Goal: Task Accomplishment & Management: Complete application form

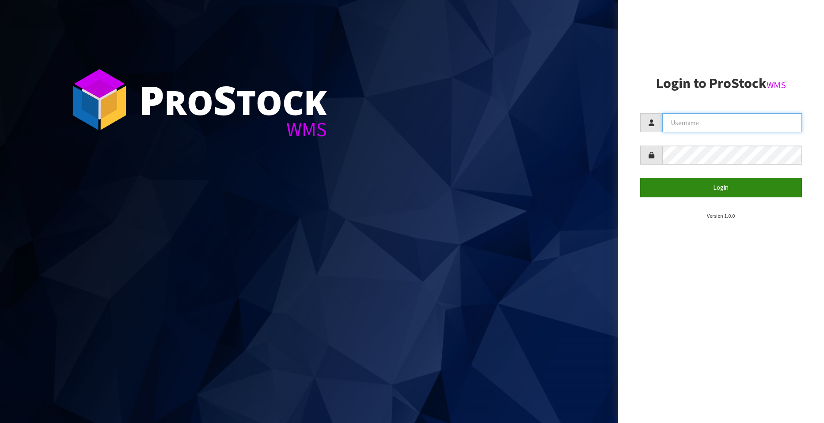
type input "[EMAIL_ADDRESS][DOMAIN_NAME]"
click at [722, 190] on button "Login" at bounding box center [722, 187] width 162 height 19
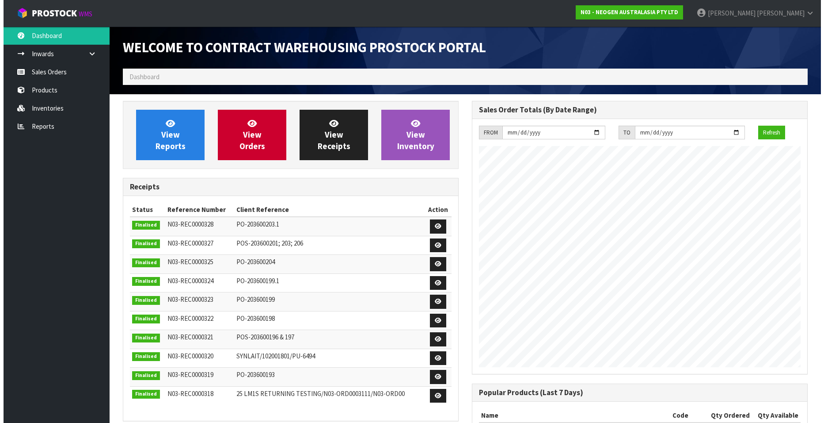
scroll to position [490, 349]
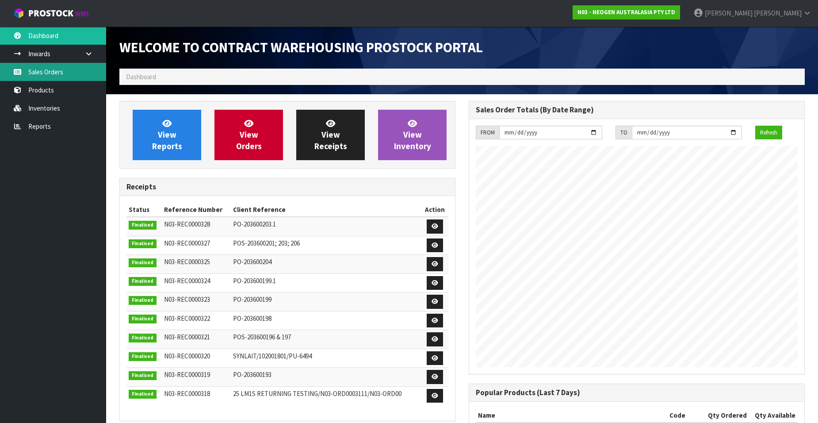
click at [48, 74] on link "Sales Orders" at bounding box center [53, 72] width 106 height 18
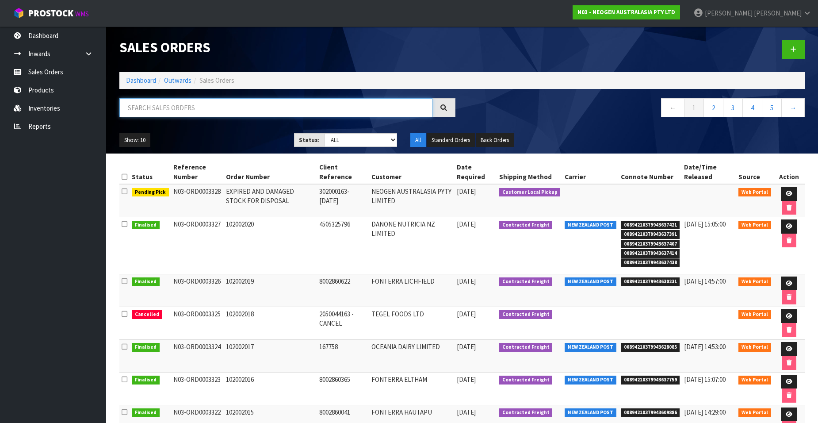
click at [243, 111] on input "text" at bounding box center [275, 107] width 313 height 19
paste input "102001917"
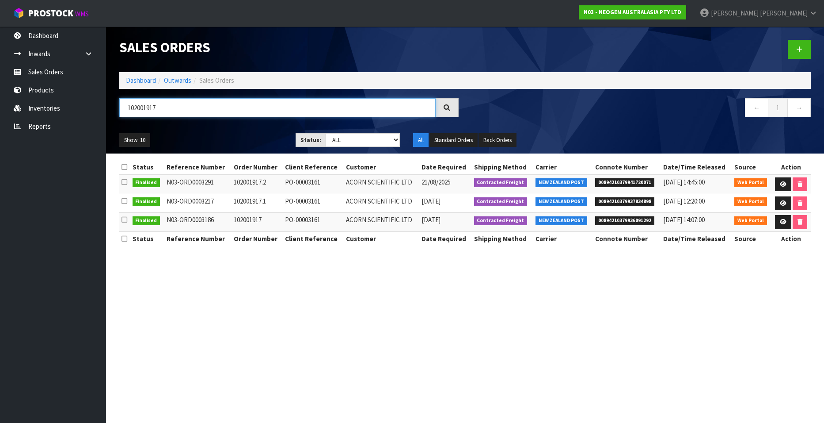
type input "102001917"
click at [800, 49] on icon at bounding box center [800, 49] width 6 height 7
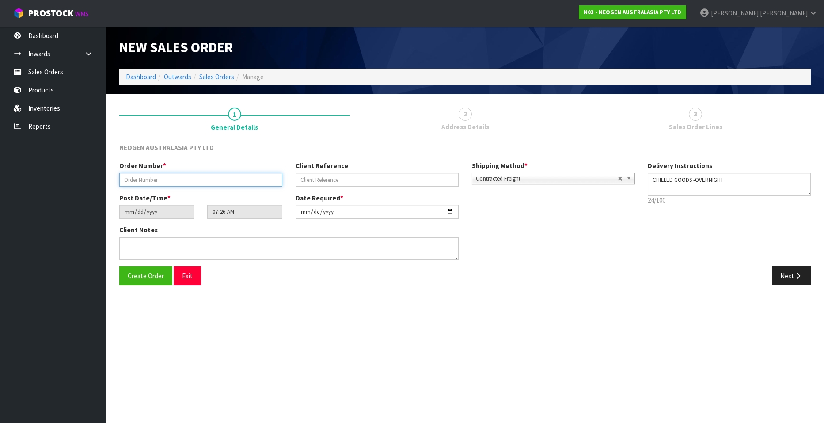
click at [164, 179] on input "text" at bounding box center [200, 180] width 163 height 14
paste input "102001917"
type input "102001917.3"
click at [318, 177] on input "text" at bounding box center [377, 180] width 163 height 14
paste input "PO-00003161"
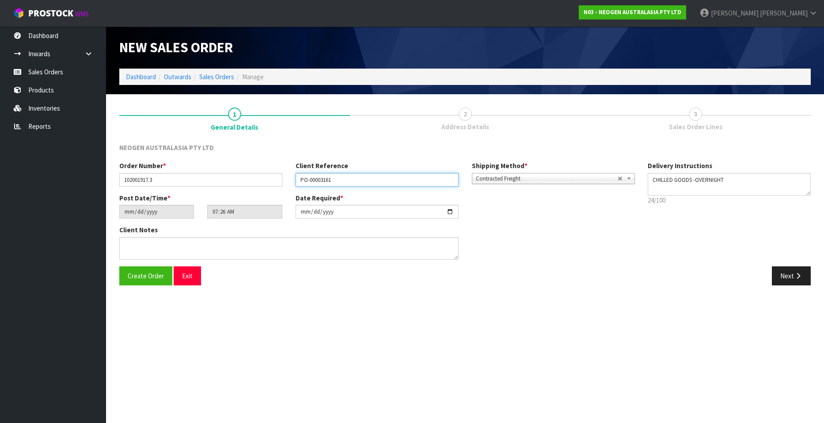
type input "PO-00003161"
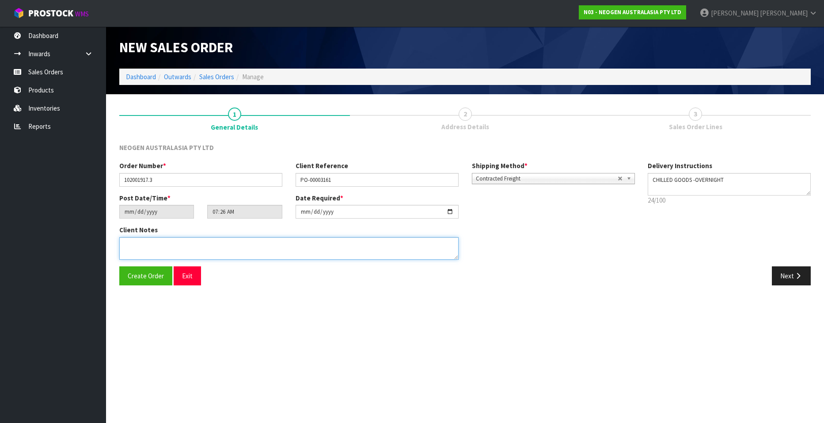
click at [191, 249] on textarea at bounding box center [288, 248] width 339 height 23
paste textarea "41"
type textarea "ATTN: [PERSON_NAME]"
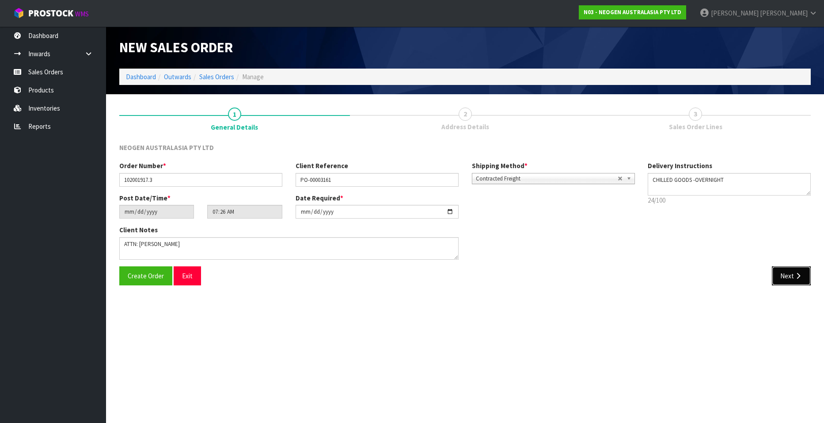
click at [780, 276] on button "Next" at bounding box center [791, 275] width 39 height 19
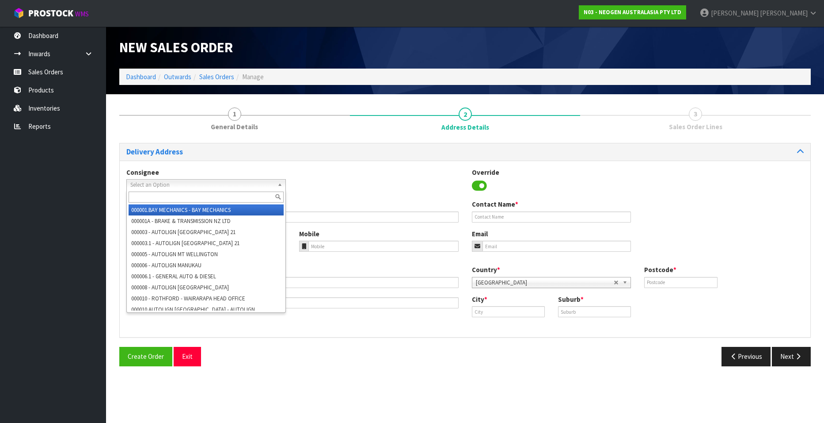
click at [145, 183] on span "Select an Option" at bounding box center [202, 184] width 144 height 11
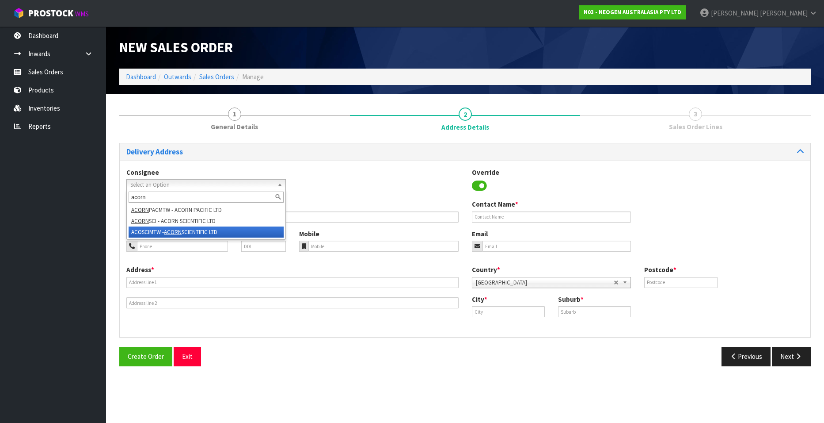
type input "acorn"
click at [188, 228] on li "ACOSCIMTW - ACORN SCIENTIFIC LTD" at bounding box center [206, 231] width 155 height 11
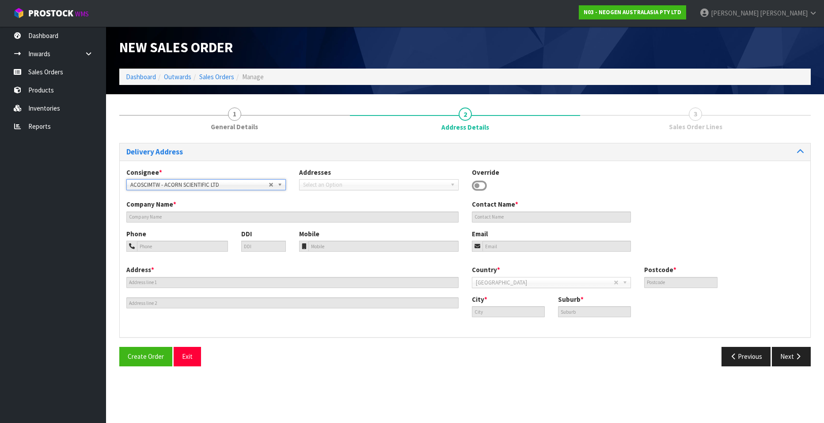
type input "ACORN SCIENTIFIC LTD"
type input "11/49 MT. WELLINGTON HWY"
type input "1060"
type input "[GEOGRAPHIC_DATA]"
type input "MT [GEOGRAPHIC_DATA]"
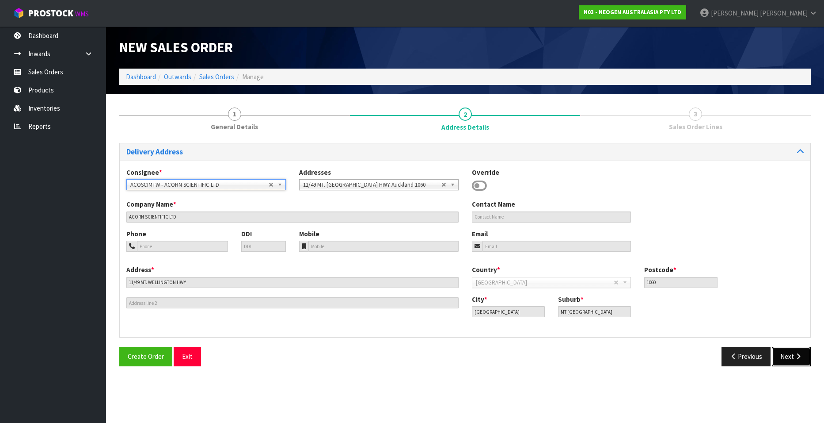
click at [789, 351] on button "Next" at bounding box center [791, 356] width 39 height 19
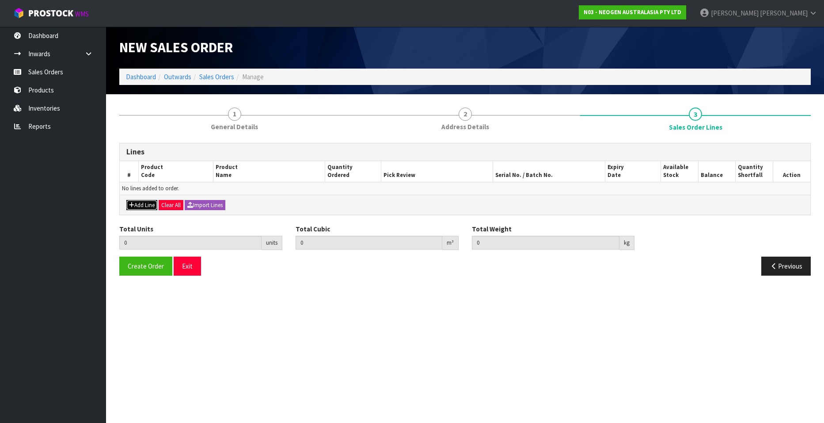
click at [138, 204] on button "Add Line" at bounding box center [141, 205] width 31 height 11
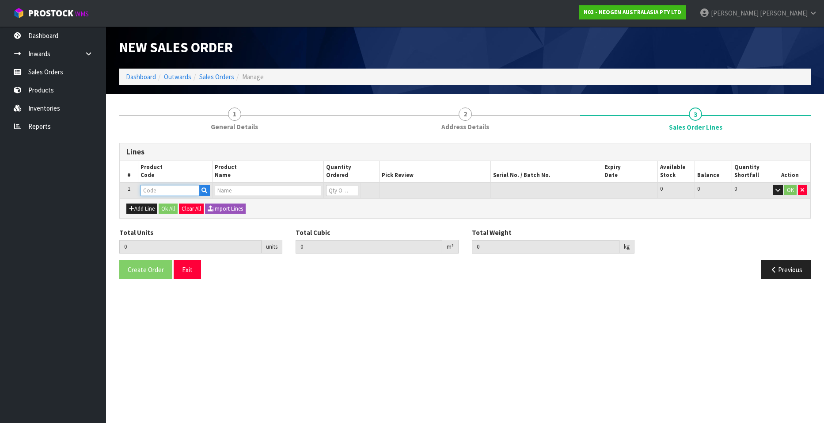
click at [152, 191] on input "text" at bounding box center [170, 190] width 59 height 11
paste input "700002267"
type input "700002267"
type input "0.000000"
type input "0.000"
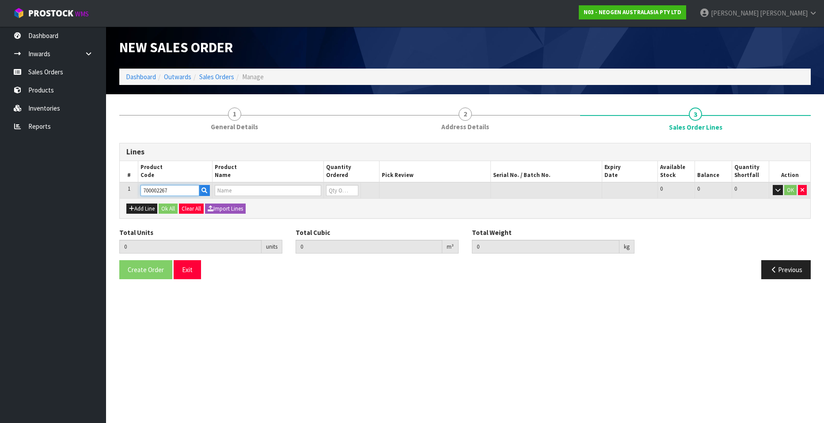
type input "7100119105 - SEB500 [PERSON_NAME] ENRICHMENT BASE, 500G, 1 EA, LABEL - IN VITRO…"
type input "0"
type input "700002267"
type input "1"
type input "0.001539"
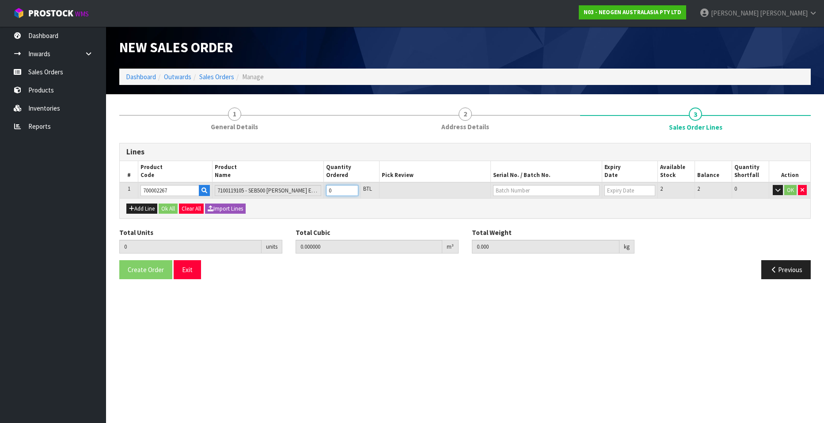
type input "0.6"
type input "1"
click at [351, 188] on input "1" at bounding box center [342, 190] width 32 height 11
type input "2"
type input "0.003078"
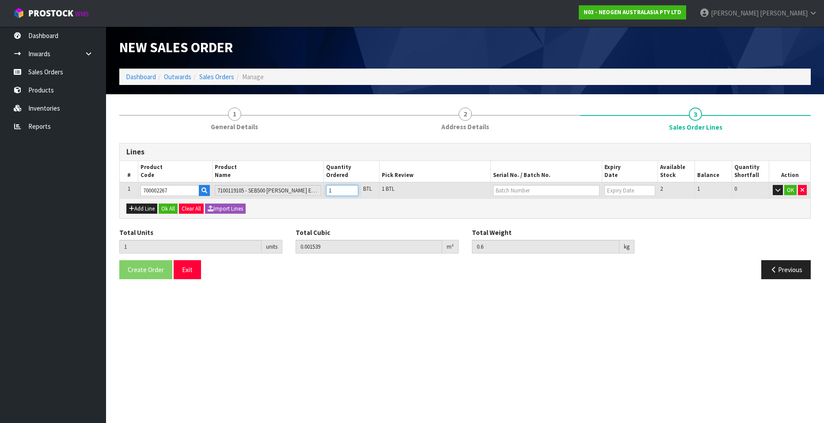
type input "1.2"
type input "2"
click at [351, 188] on input "2" at bounding box center [342, 190] width 32 height 11
click at [519, 187] on input "text" at bounding box center [546, 190] width 107 height 11
click at [536, 203] on link "2409AH02" at bounding box center [529, 205] width 70 height 12
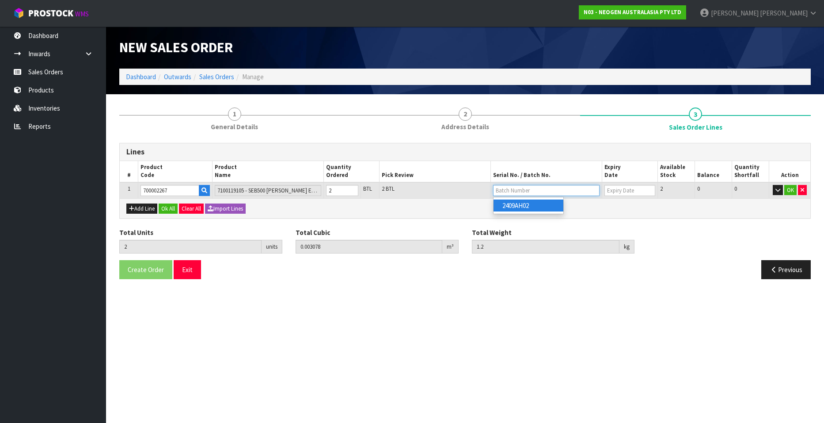
type input "2409AH02"
type input "[DATE]"
click at [789, 188] on button "OK" at bounding box center [791, 190] width 12 height 11
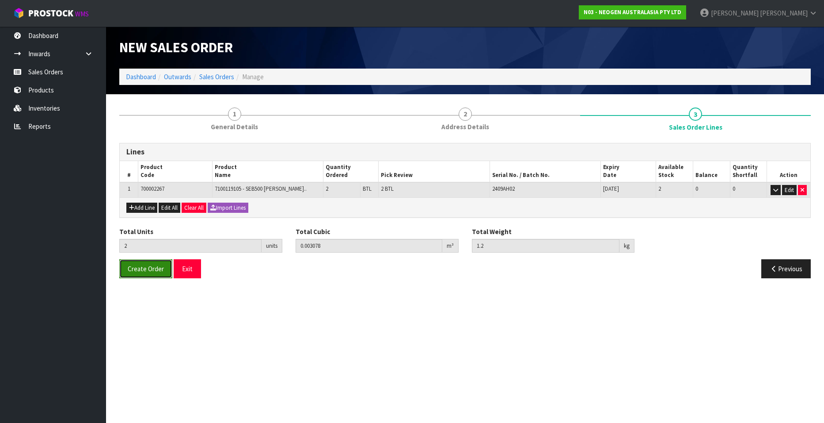
click at [142, 268] on span "Create Order" at bounding box center [146, 268] width 36 height 8
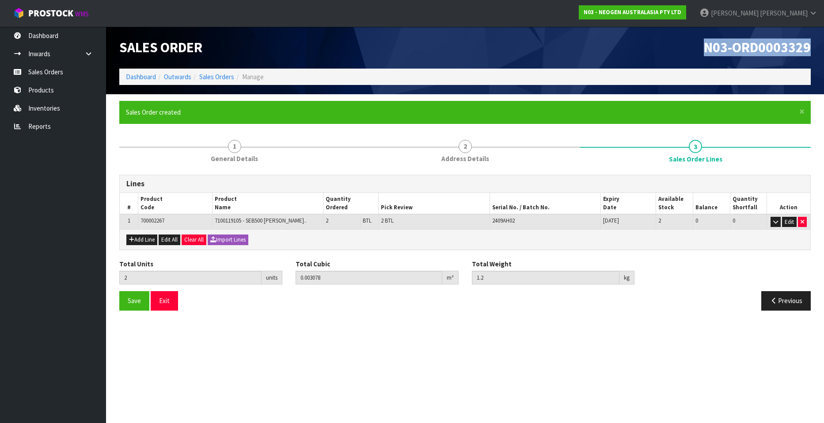
drag, startPoint x: 705, startPoint y: 47, endPoint x: 812, endPoint y: 50, distance: 106.6
click at [812, 50] on div "N03-ORD0003329" at bounding box center [641, 48] width 353 height 42
copy span "N03-ORD0003329"
click at [214, 76] on link "Sales Orders" at bounding box center [216, 76] width 35 height 8
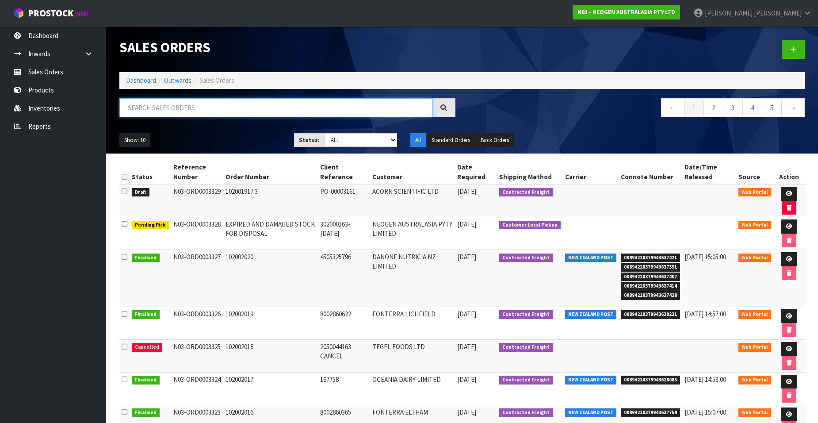
click at [191, 107] on input "text" at bounding box center [275, 107] width 313 height 19
paste input "102001972"
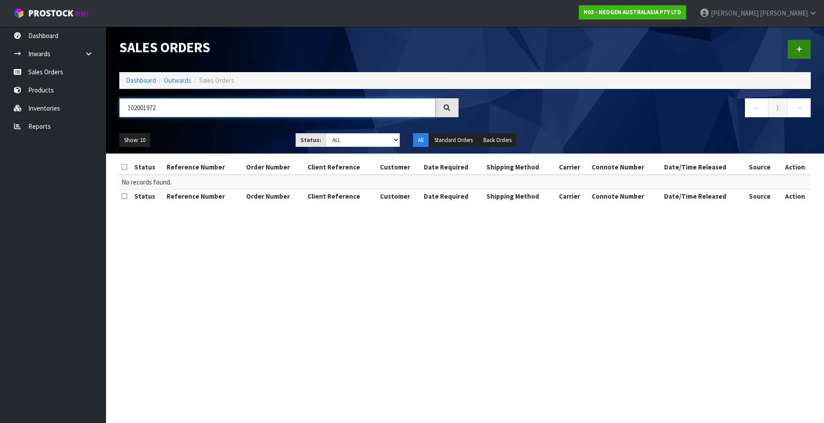
type input "102001972"
click at [803, 50] on link at bounding box center [799, 49] width 23 height 19
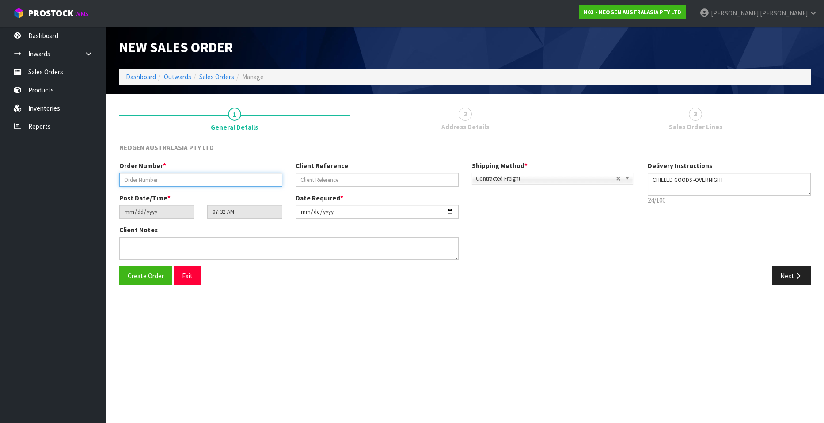
click at [160, 182] on input "text" at bounding box center [200, 180] width 163 height 14
paste input "102001972"
type input "102001972"
click at [340, 177] on input "text" at bounding box center [377, 180] width 163 height 14
paste input "6000151086"
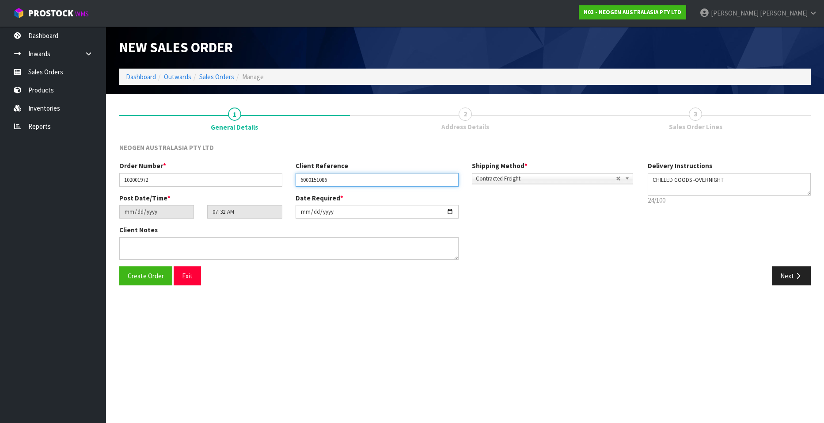
type input "6000151086"
click at [785, 279] on button "Next" at bounding box center [791, 275] width 39 height 19
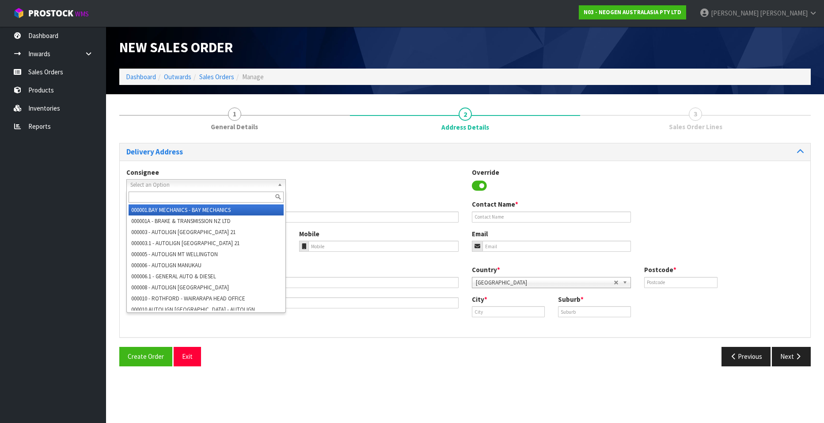
click at [251, 181] on span "Select an Option" at bounding box center [202, 184] width 144 height 11
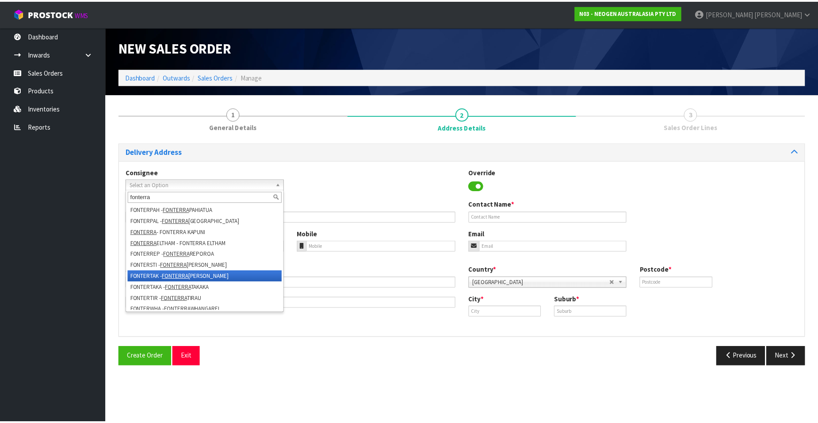
scroll to position [221, 0]
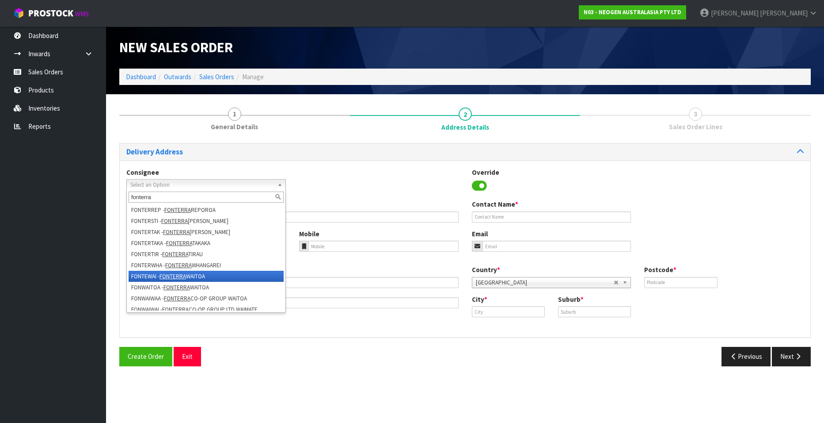
type input "fonterra"
click at [219, 273] on li "FONTEWAI - FONTERRA WAITOA" at bounding box center [206, 276] width 155 height 11
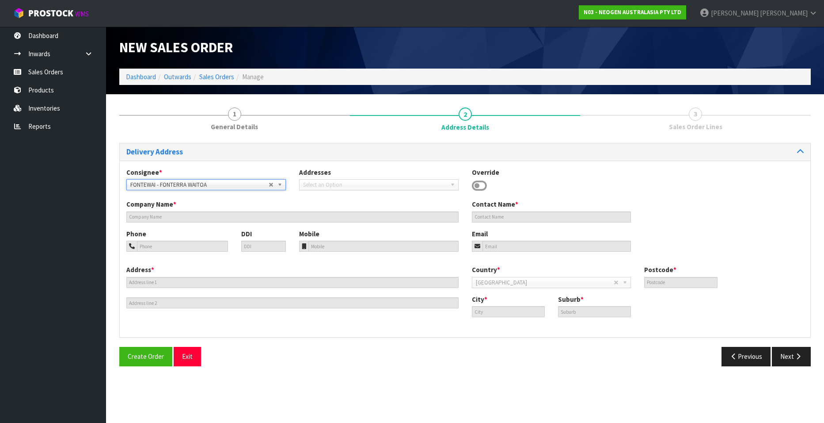
type input "FONTERRA WAITOA"
type input "CORNER OF NO.1 ROAD AND STATE HIGHWAY 26"
type input "3380"
type input "WAITOA"
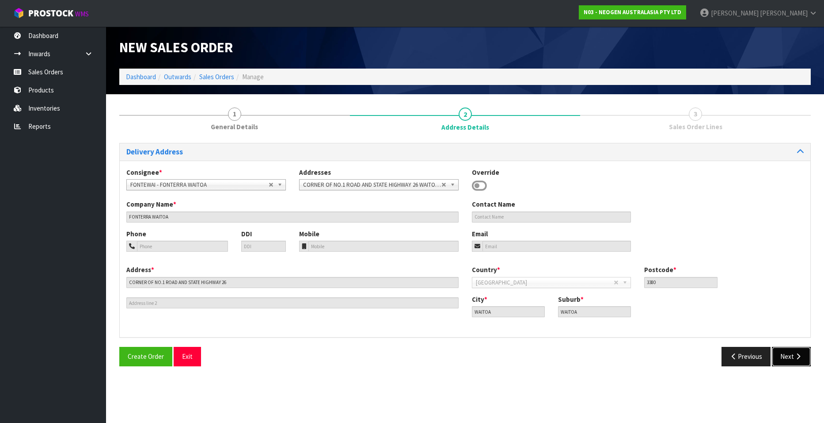
click at [790, 355] on button "Next" at bounding box center [791, 356] width 39 height 19
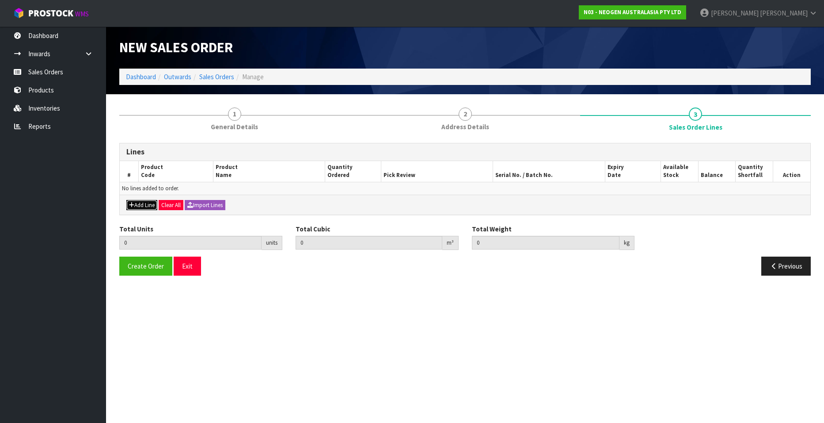
click at [145, 205] on button "Add Line" at bounding box center [141, 205] width 31 height 11
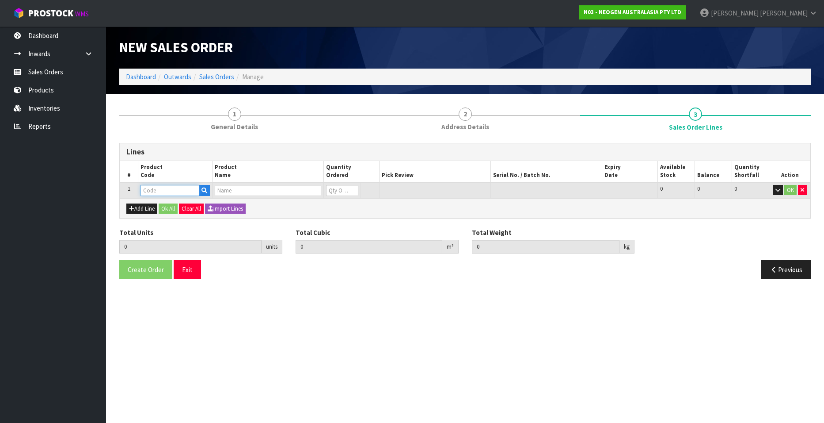
click at [163, 190] on input "text" at bounding box center [170, 190] width 59 height 11
click at [179, 189] on input "text" at bounding box center [170, 190] width 59 height 11
paste input "700002301"
type input "700002301"
type input "0.000000"
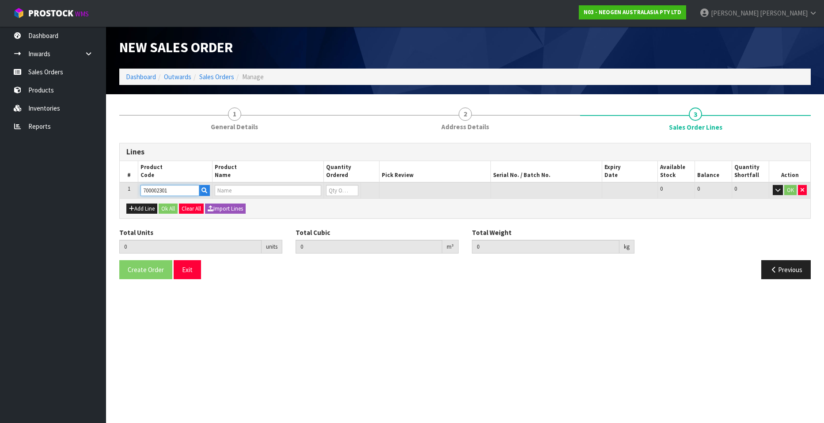
type input "0.000"
type input "7100151334 - L25COC COCONUT RAPID LFD 25 TESTS/KIT"
type input "0"
type input "700002301"
type input "1"
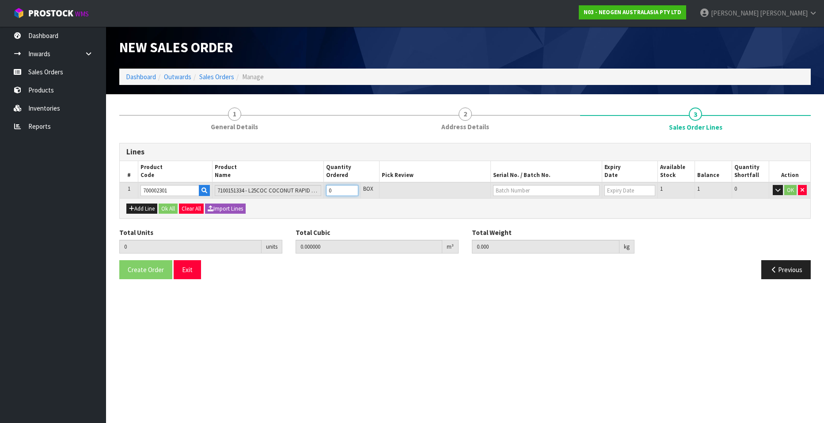
type input "0.002646"
type input "0.4"
type input "1"
click at [352, 187] on input "1" at bounding box center [342, 190] width 32 height 11
click at [506, 189] on input "text" at bounding box center [546, 190] width 107 height 11
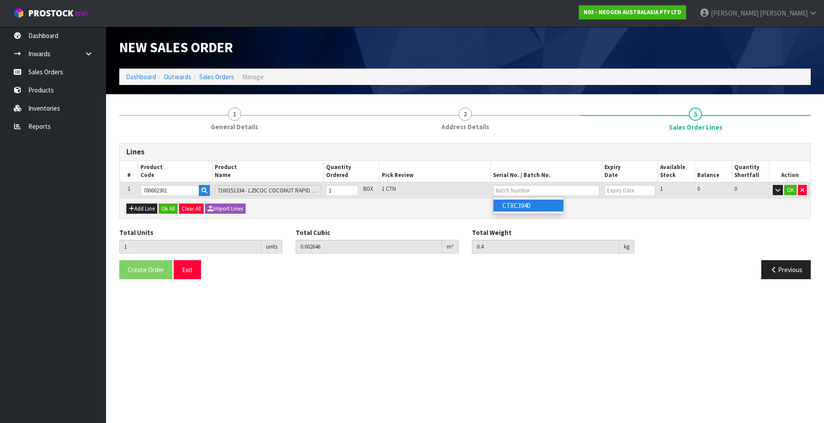
click at [516, 204] on link "CTXC3940" at bounding box center [529, 205] width 70 height 12
type input "CTXC3940"
type input "[DATE]"
click at [789, 190] on button "OK" at bounding box center [791, 190] width 12 height 11
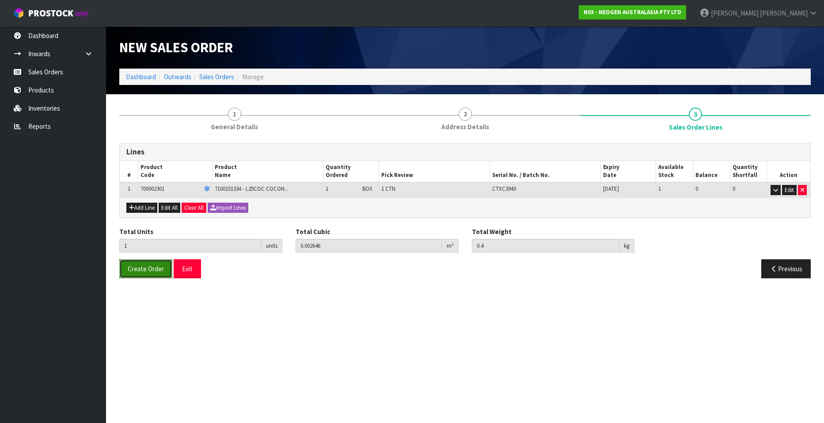
click at [156, 268] on span "Create Order" at bounding box center [146, 268] width 36 height 8
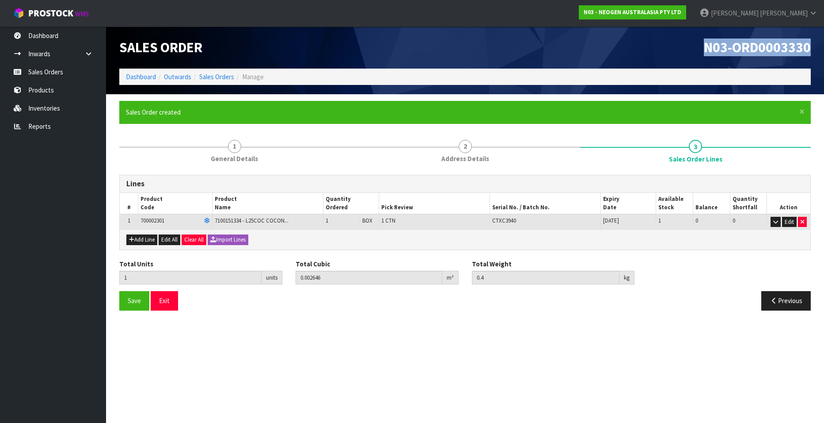
drag, startPoint x: 705, startPoint y: 48, endPoint x: 810, endPoint y: 52, distance: 104.4
click at [810, 52] on span "N03-ORD0003330" at bounding box center [757, 47] width 107 height 18
copy span "N03-ORD0003330"
click at [216, 74] on link "Sales Orders" at bounding box center [216, 76] width 35 height 8
